Goal: Navigation & Orientation: Find specific page/section

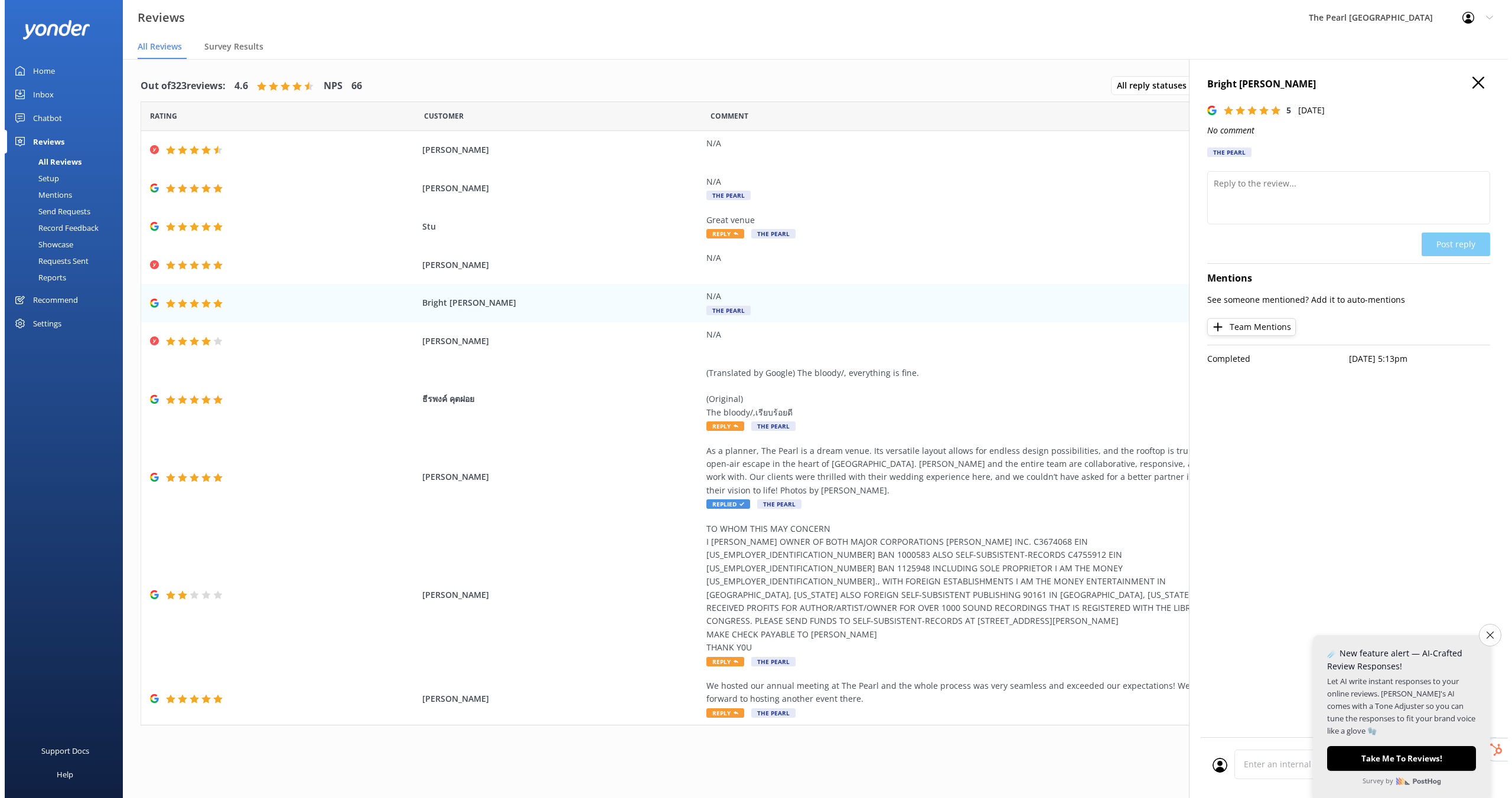
scroll to position [24, 0]
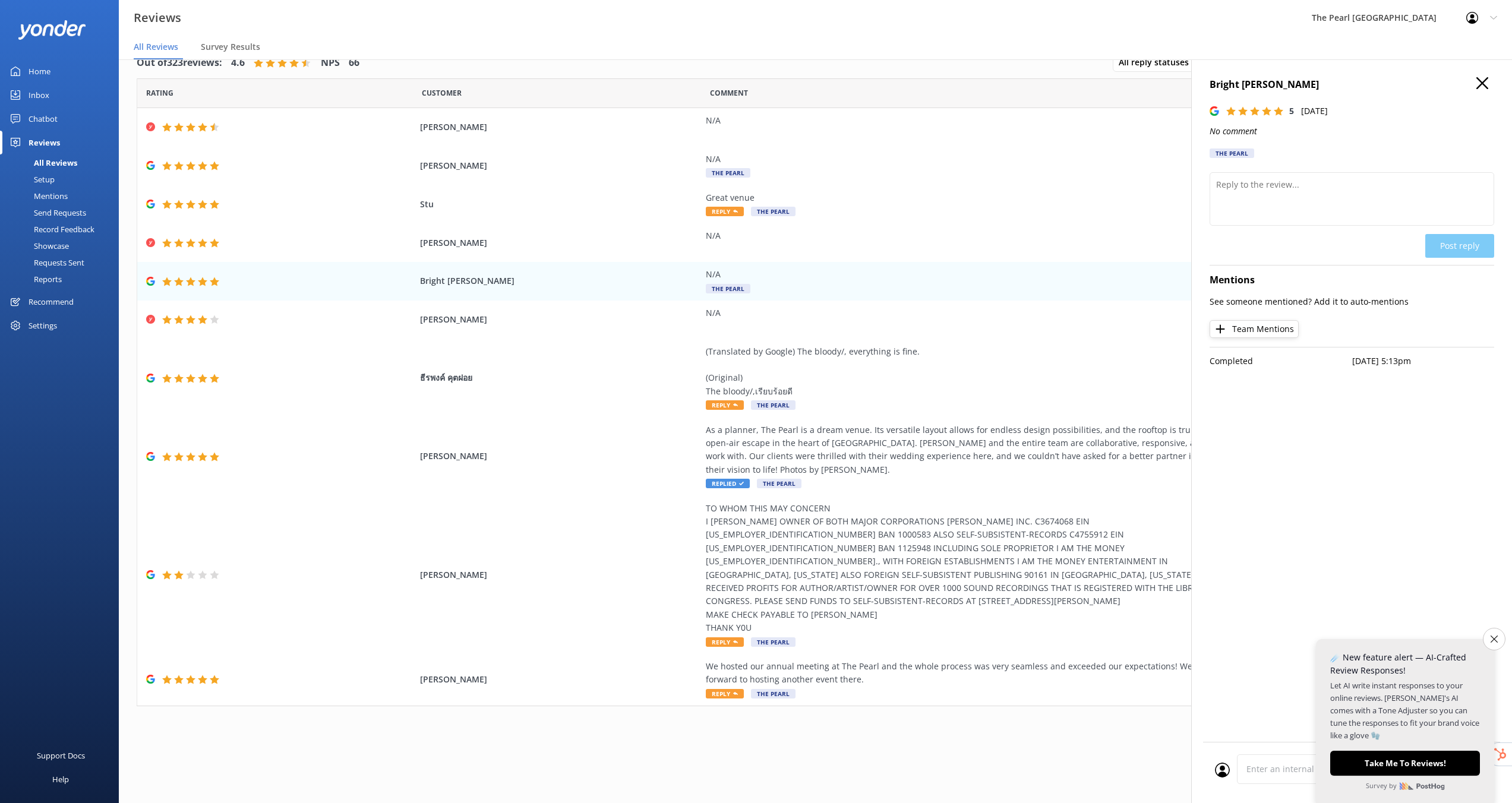
click at [1486, 89] on icon "button" at bounding box center [1482, 83] width 12 height 12
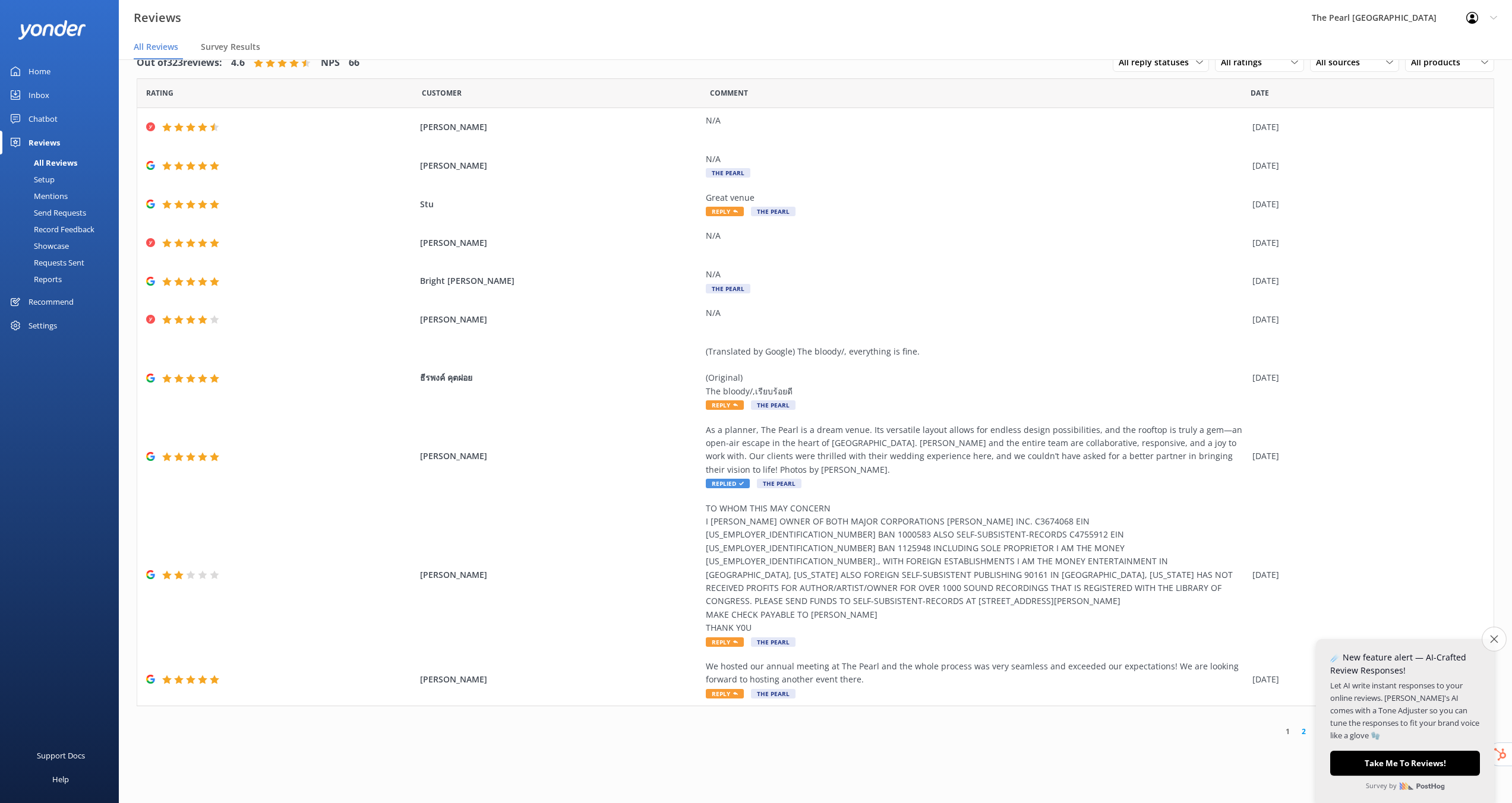
click at [1490, 644] on button "Close survey" at bounding box center [1494, 639] width 25 height 25
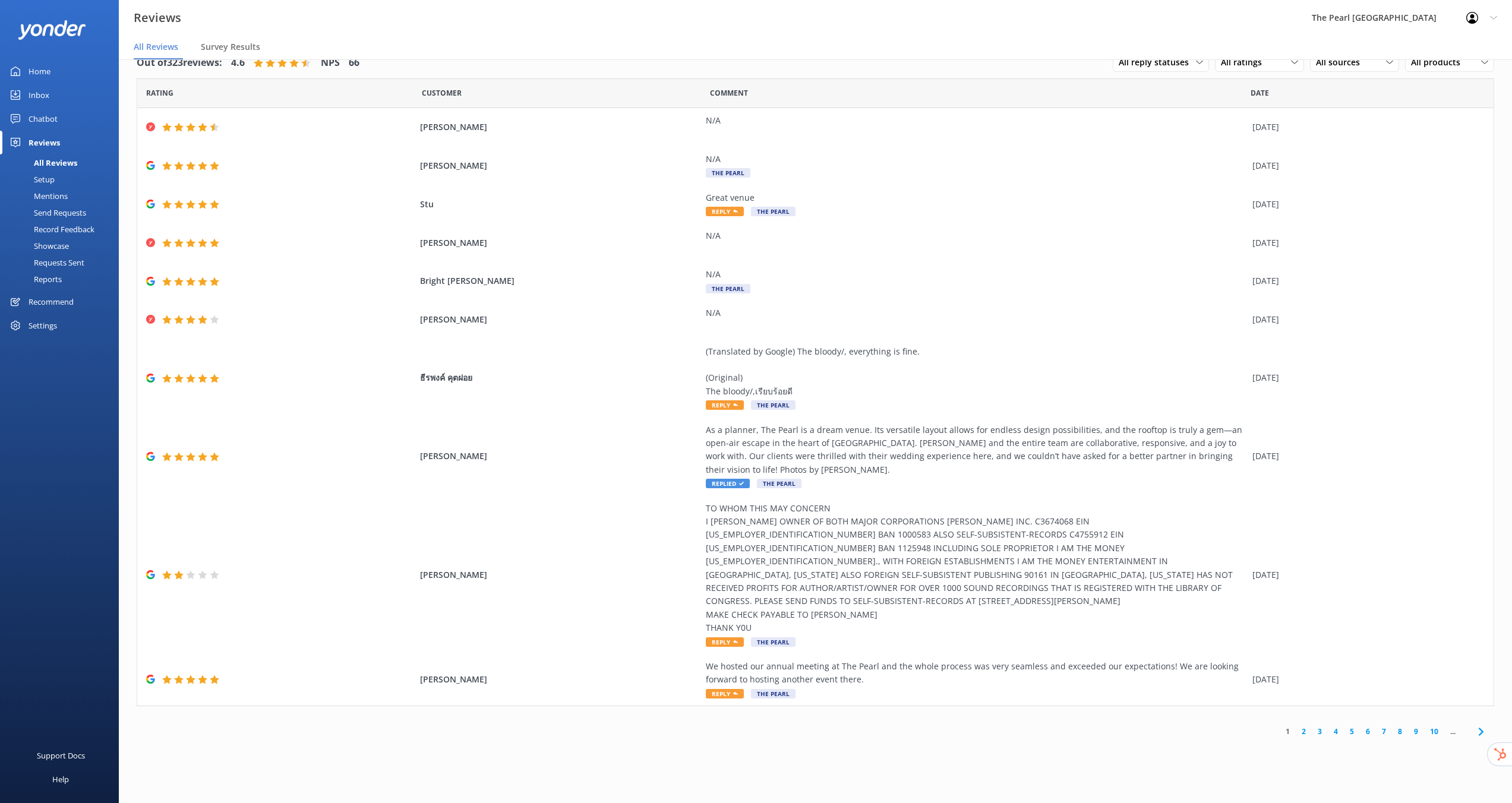
click at [1303, 726] on link "2" at bounding box center [1304, 732] width 16 height 11
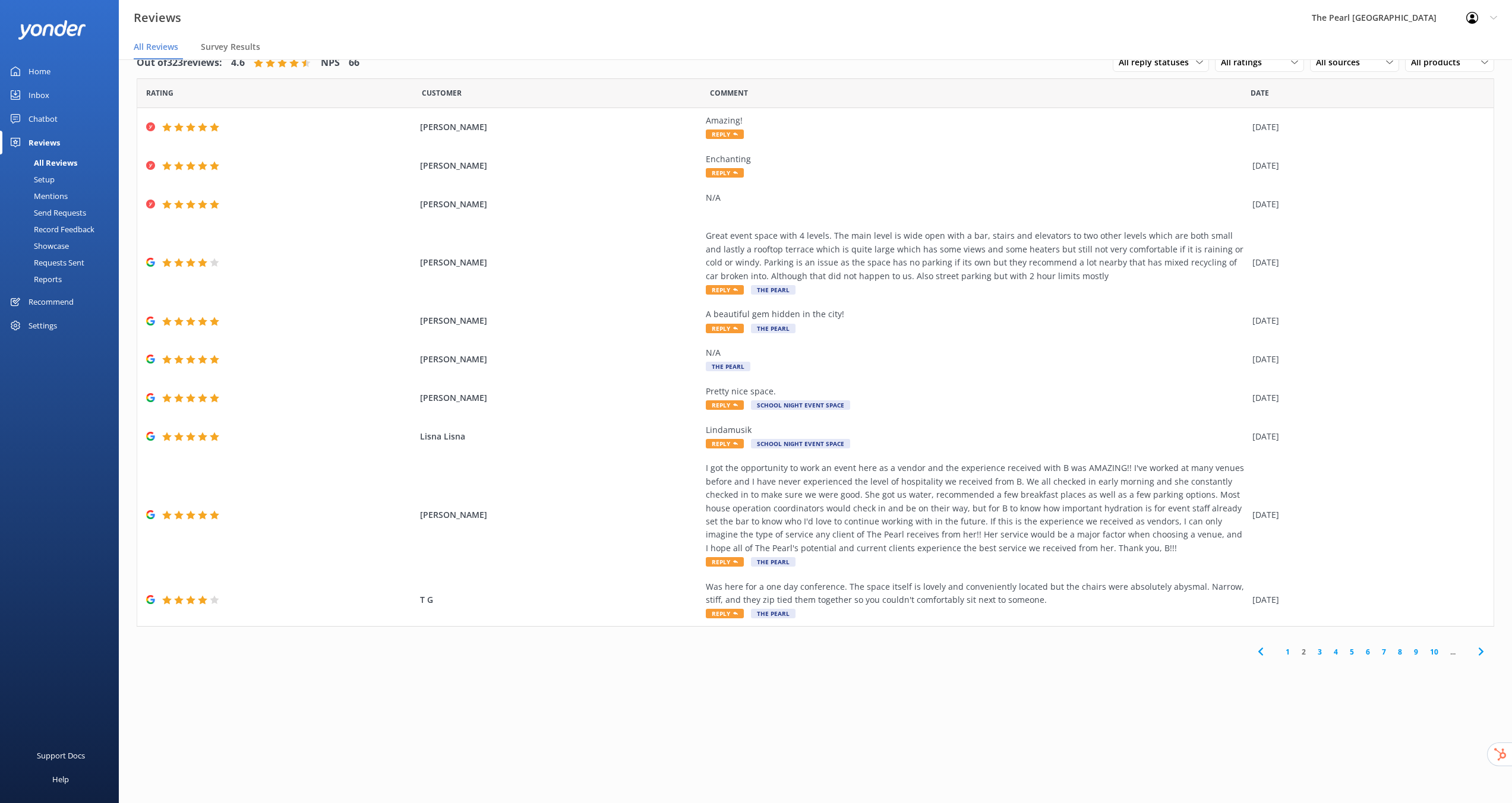
click at [1318, 653] on link "3" at bounding box center [1320, 652] width 16 height 11
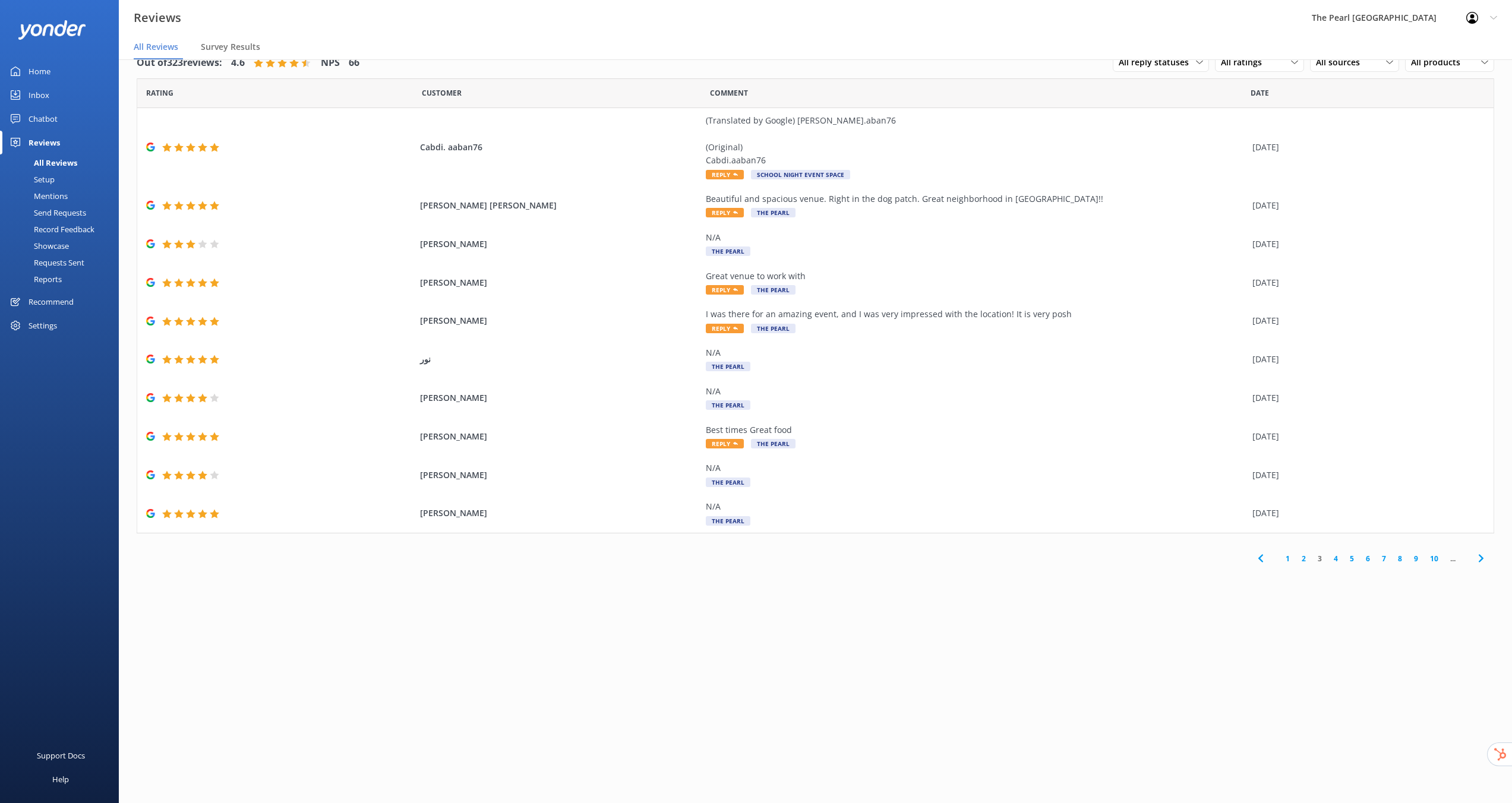
click at [1338, 559] on link "4" at bounding box center [1336, 559] width 16 height 11
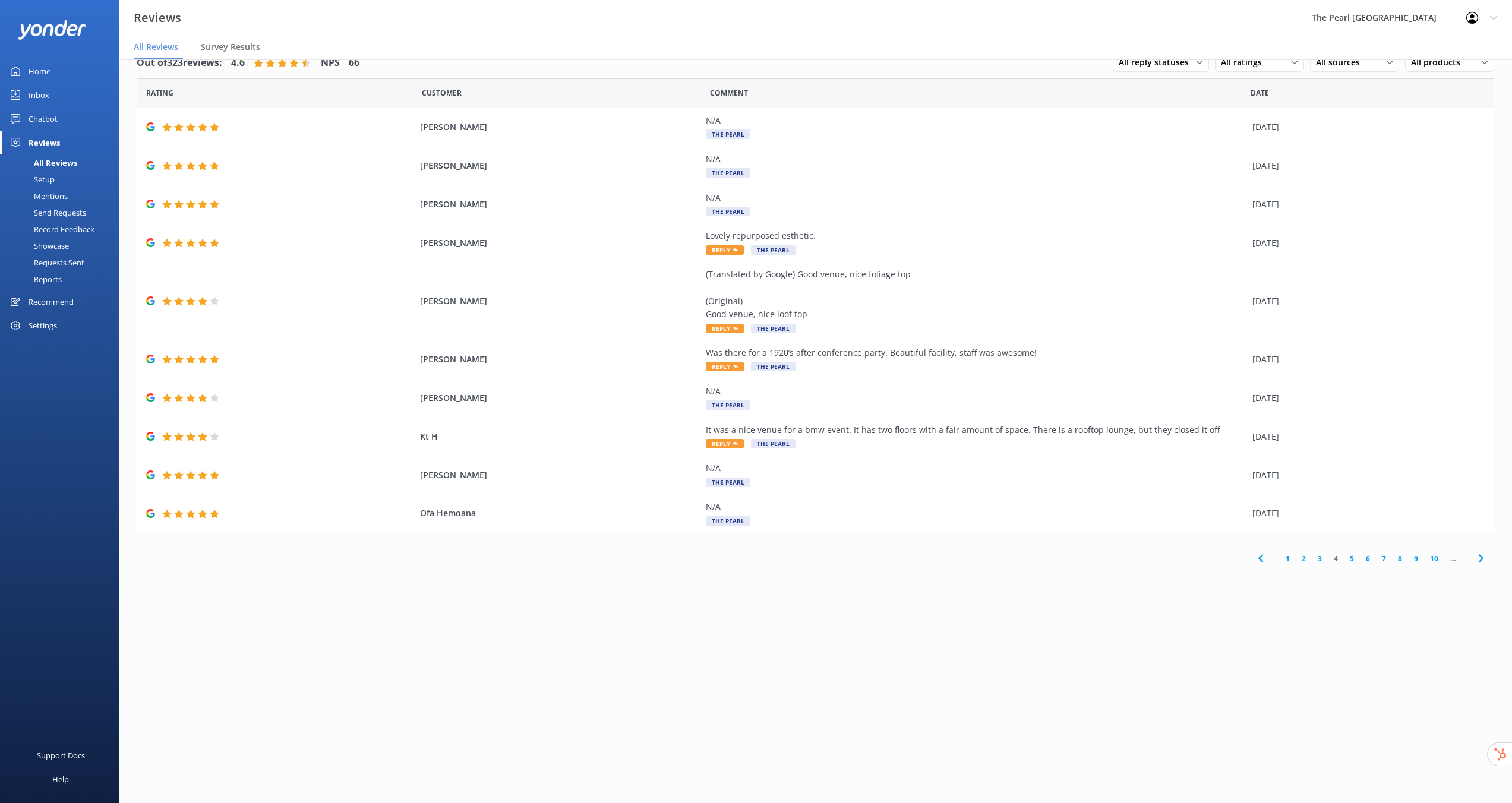
click at [1291, 559] on link "1" at bounding box center [1288, 559] width 16 height 11
